Goal: Transaction & Acquisition: Obtain resource

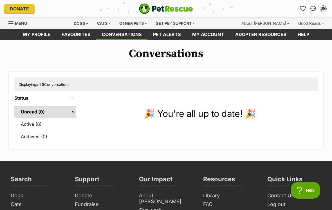
click at [89, 24] on div "Dogs" at bounding box center [81, 23] width 22 height 11
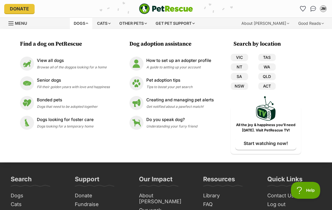
click at [103, 69] on span "Browse all of the doggos looking for a home" at bounding box center [72, 67] width 70 height 4
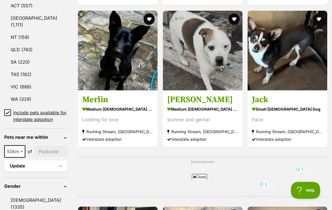
click at [10, 109] on input "Include pets available for interstate adoption" at bounding box center [7, 112] width 7 height 7
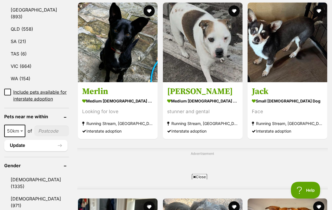
scroll to position [323, 0]
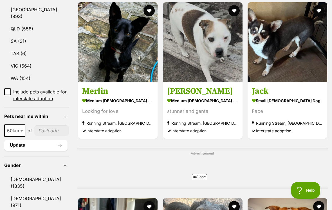
click at [21, 136] on span at bounding box center [22, 130] width 6 height 12
select select "100"
click at [50, 136] on input"] "postcode" at bounding box center [52, 130] width 33 height 11
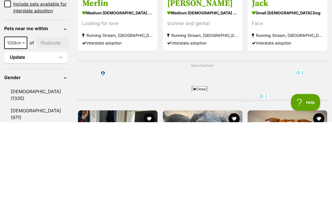
type input"] "2443"
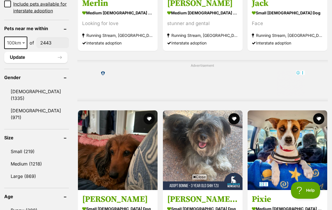
click at [49, 63] on button "Update" at bounding box center [35, 57] width 63 height 11
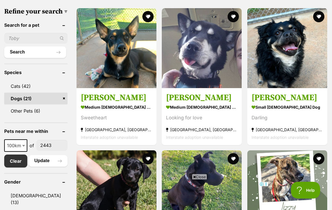
scroll to position [175, 0]
click at [135, 57] on img at bounding box center [116, 48] width 80 height 80
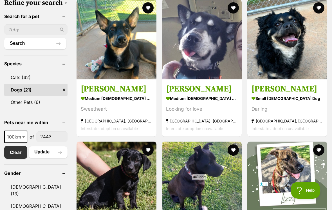
click at [293, 54] on img at bounding box center [287, 39] width 80 height 80
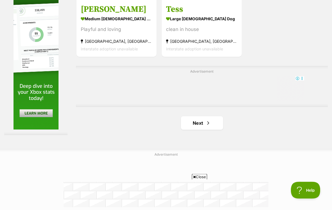
scroll to position [1222, 0]
click at [211, 130] on link "Next" at bounding box center [202, 122] width 42 height 13
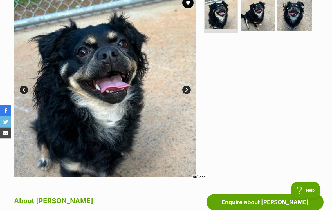
scroll to position [114, 0]
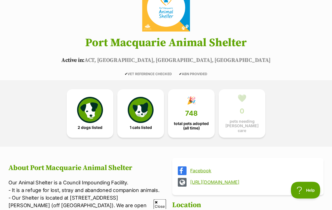
scroll to position [68, 0]
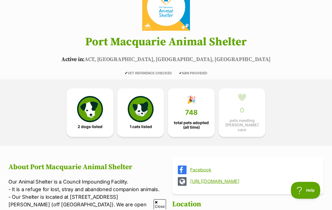
click at [100, 112] on img at bounding box center [90, 109] width 26 height 26
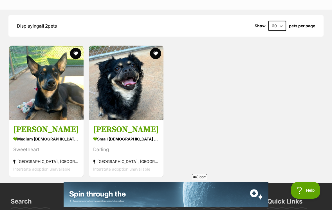
scroll to position [582, 0]
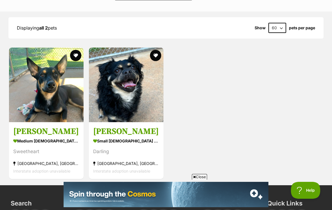
click at [66, 81] on img at bounding box center [46, 85] width 75 height 75
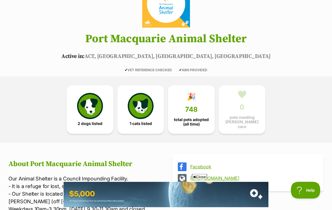
scroll to position [71, 0]
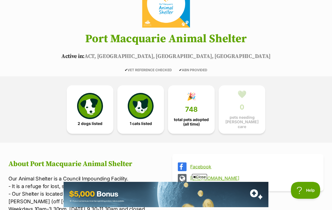
click at [145, 104] on img at bounding box center [141, 106] width 26 height 26
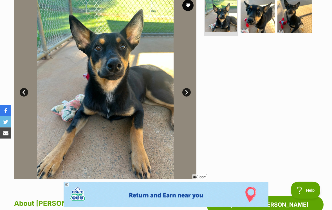
scroll to position [118, 0]
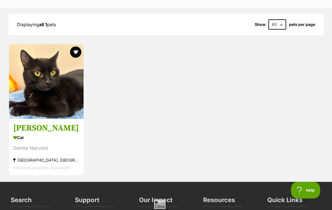
scroll to position [586, 0]
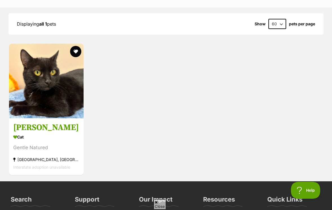
click at [53, 86] on img at bounding box center [46, 81] width 75 height 75
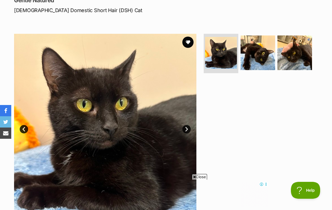
scroll to position [83, 0]
